Goal: Information Seeking & Learning: Learn about a topic

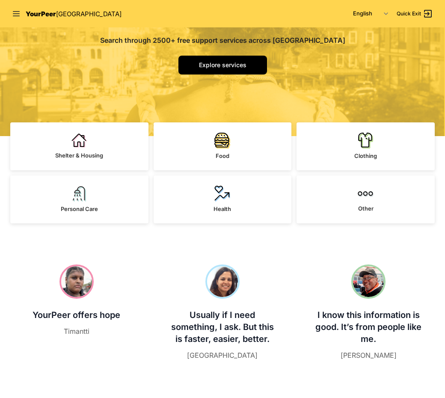
scroll to position [131, 0]
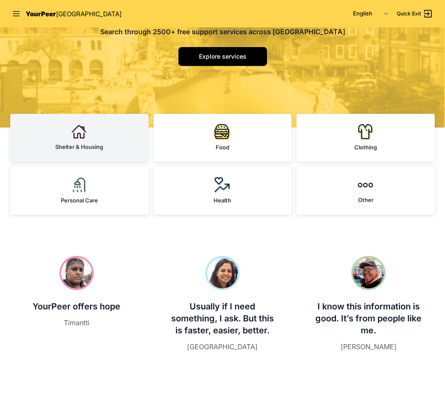
click at [80, 142] on link "Shelter & Housing" at bounding box center [79, 138] width 138 height 48
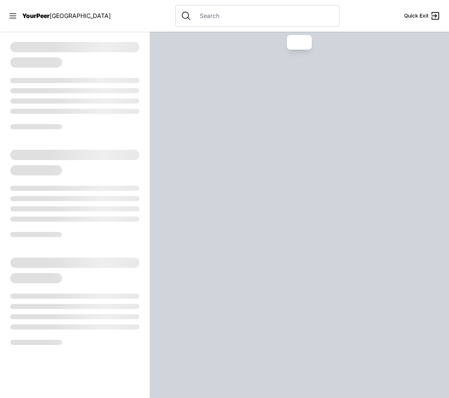
select select "recentlyUpdated"
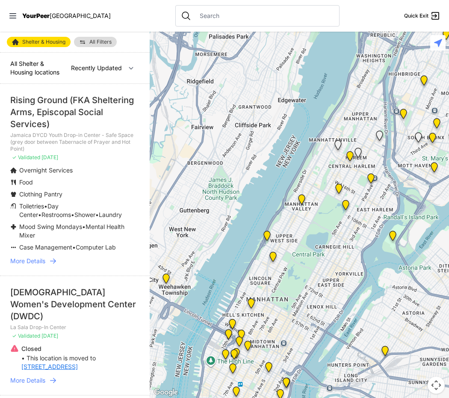
click at [346, 204] on img at bounding box center [346, 207] width 11 height 14
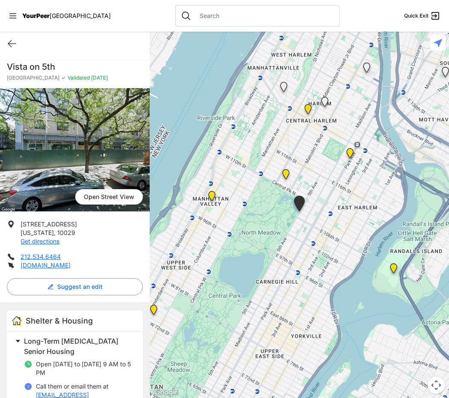
click at [8, 49] on div "Quick Exit" at bounding box center [75, 44] width 150 height 24
click at [9, 46] on icon at bounding box center [12, 44] width 10 height 10
select select "recentlyUpdated"
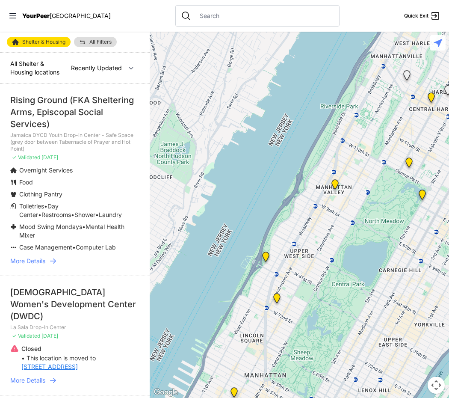
click at [334, 184] on img "Trinity Lutheran Church" at bounding box center [335, 186] width 11 height 14
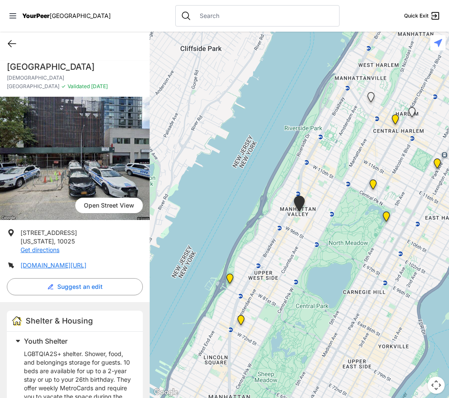
click at [10, 43] on icon at bounding box center [12, 44] width 10 height 10
select select "recentlyUpdated"
